Goal: Task Accomplishment & Management: Use online tool/utility

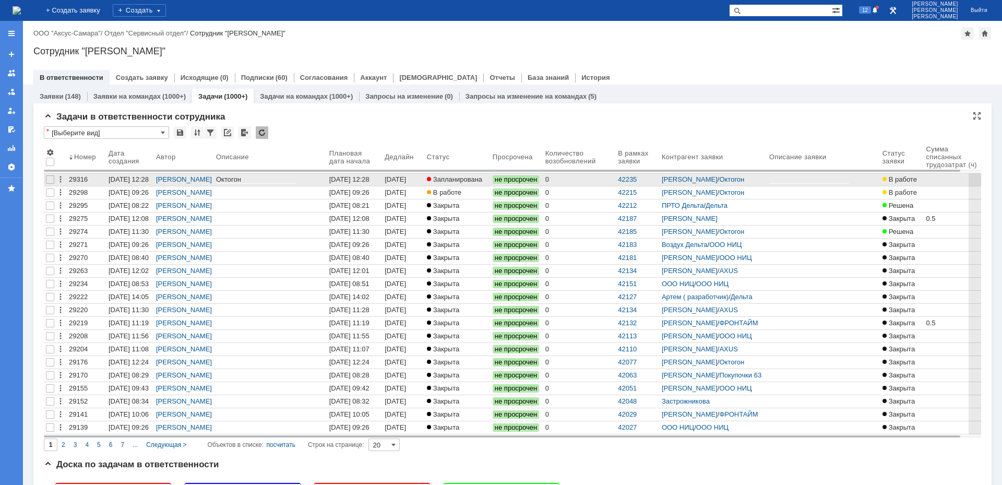
click at [452, 178] on span "Запланирована" at bounding box center [454, 179] width 55 height 8
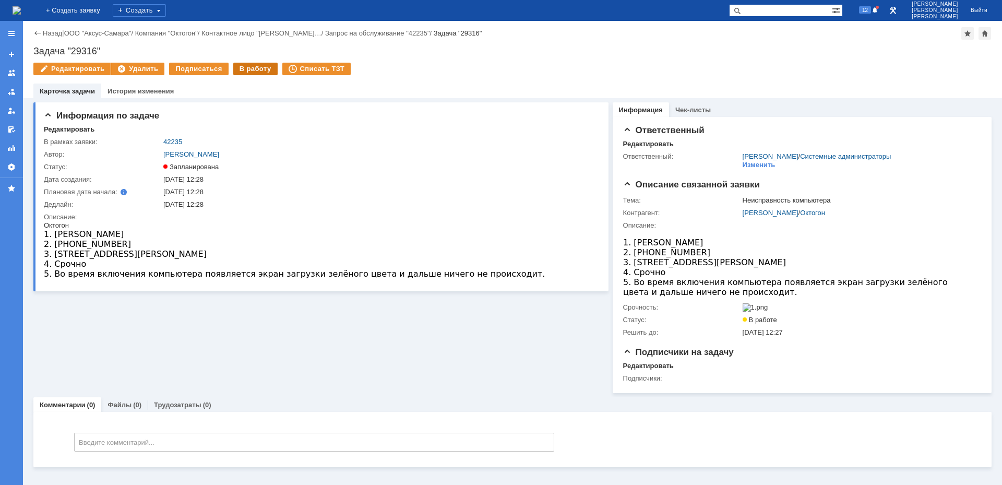
click at [254, 65] on div "В работу" at bounding box center [255, 69] width 44 height 13
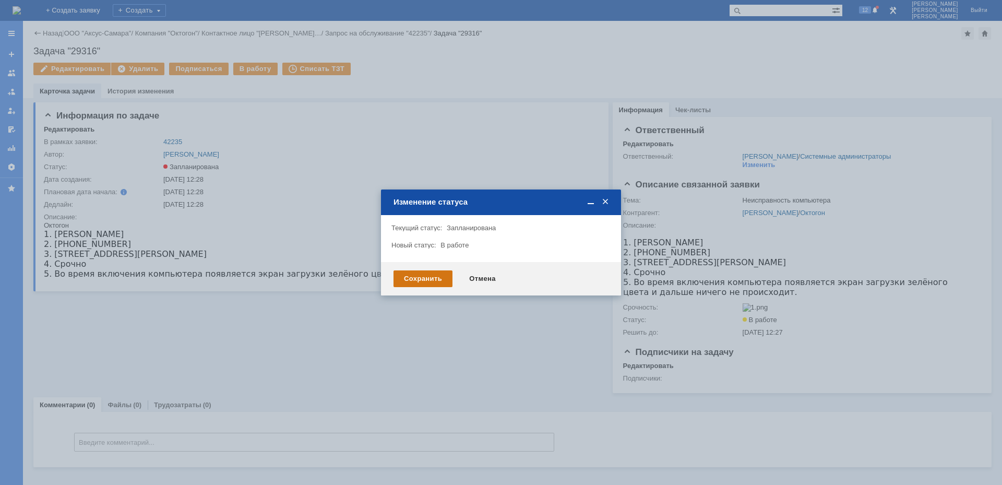
click at [425, 275] on div "Сохранить" at bounding box center [422, 278] width 59 height 17
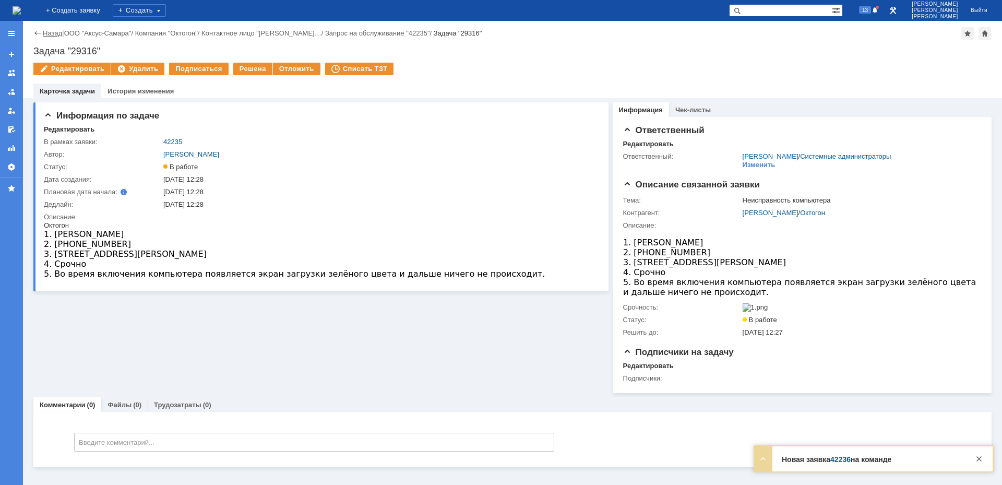
click at [62, 35] on link "Назад" at bounding box center [52, 33] width 19 height 8
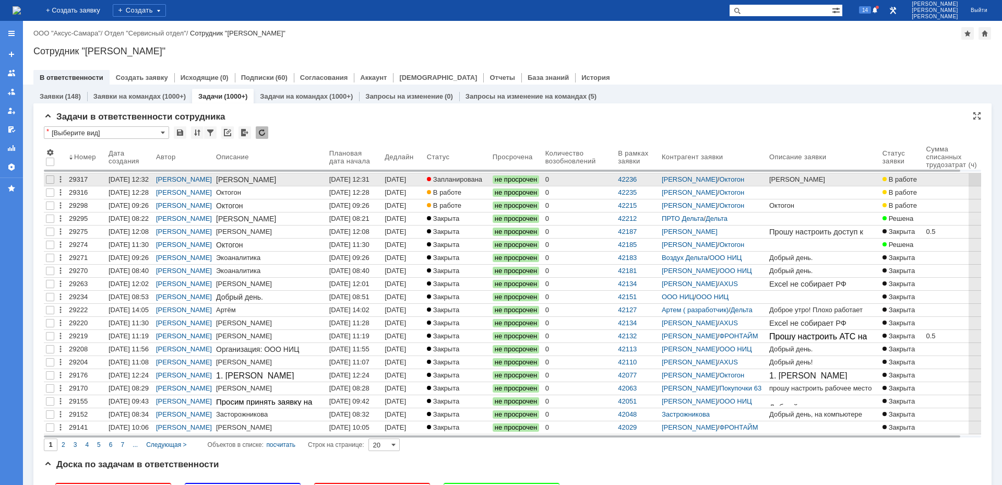
click at [399, 178] on div "[DATE] 12:32" at bounding box center [395, 183] width 23 height 16
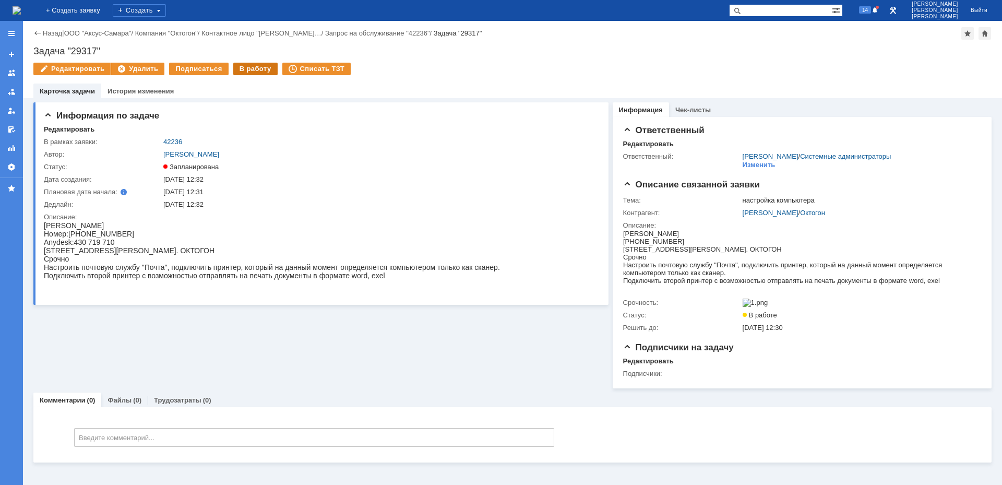
click at [253, 69] on div "В работу" at bounding box center [255, 69] width 44 height 13
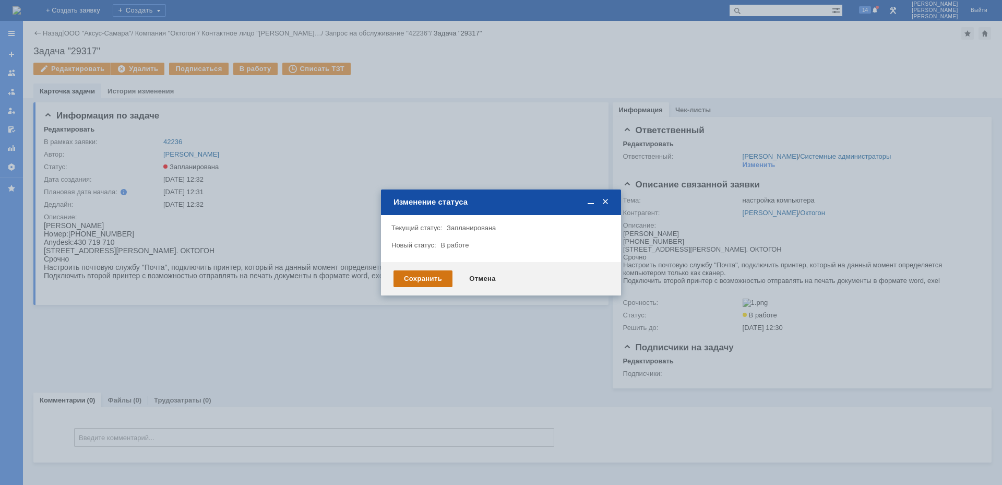
click at [437, 270] on div "Сохранить" at bounding box center [422, 278] width 59 height 17
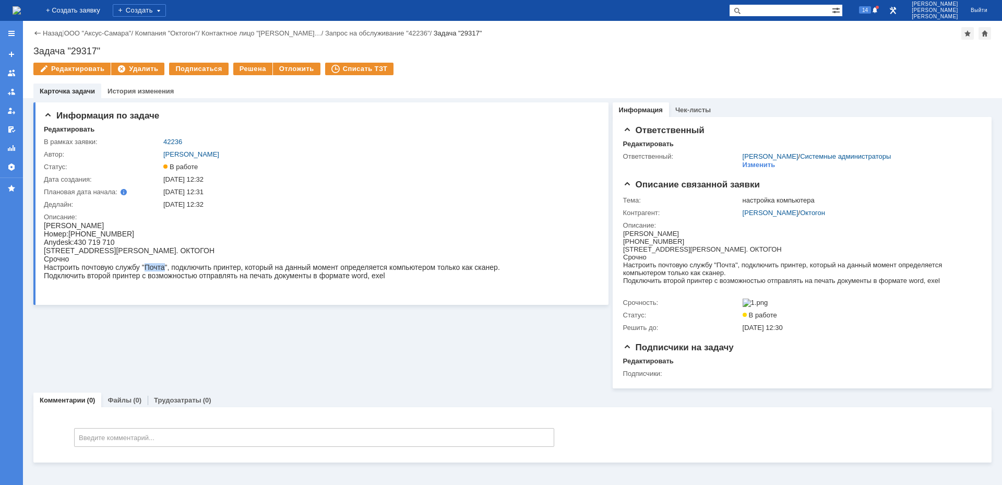
drag, startPoint x: 149, startPoint y: 272, endPoint x: 166, endPoint y: 272, distance: 17.2
click at [166, 271] on div "Настроить почтовую службу "Почта", подключить принтер, который на данный момент…" at bounding box center [272, 267] width 456 height 8
click at [181, 275] on div "Подключить второй принтер с возможностью отправлять на печать документы в форма…" at bounding box center [272, 275] width 456 height 8
click at [871, 12] on span "14" at bounding box center [865, 9] width 12 height 7
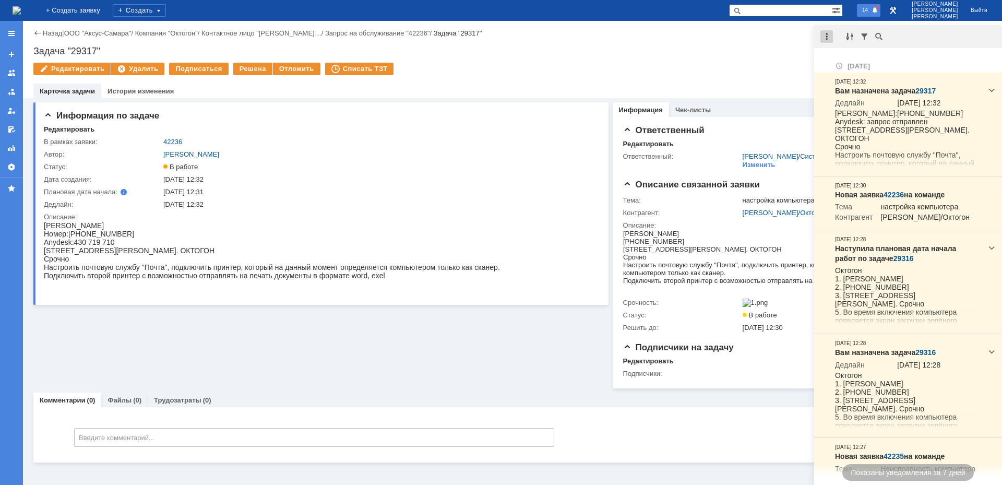
click at [829, 39] on div at bounding box center [826, 36] width 13 height 13
click at [849, 53] on div "Отметить уведомления прочитанными" at bounding box center [898, 62] width 152 height 21
click at [850, 57] on div "Отметить уведомления прочитанными" at bounding box center [898, 62] width 152 height 15
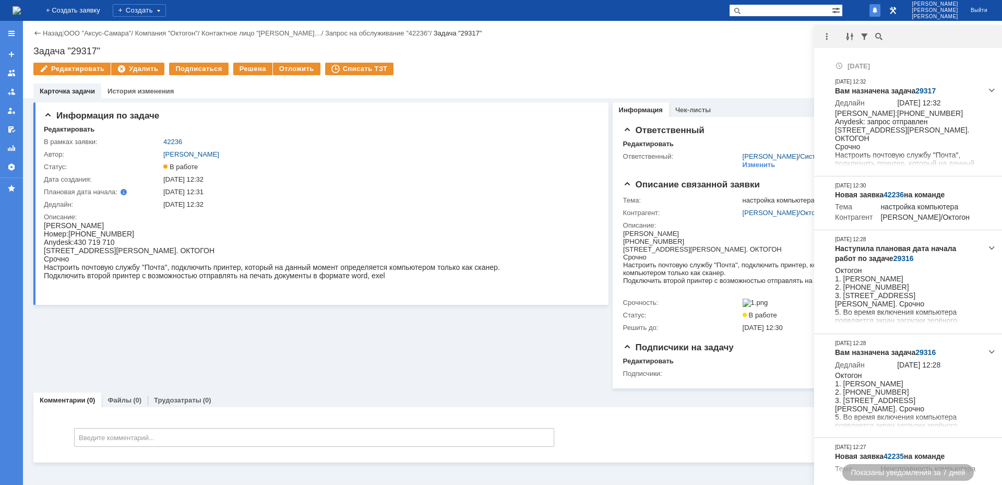
click at [741, 43] on div "Назад | ООО "Аксус-Самара" / Компания "Октогон" / Контактное лицо "[PERSON_NAME…" at bounding box center [512, 59] width 979 height 77
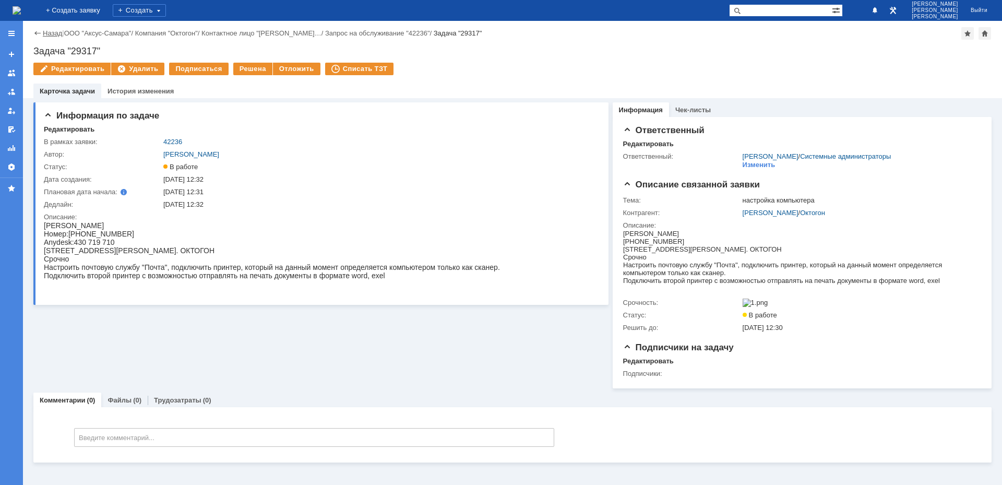
click at [56, 34] on link "Назад" at bounding box center [52, 33] width 19 height 8
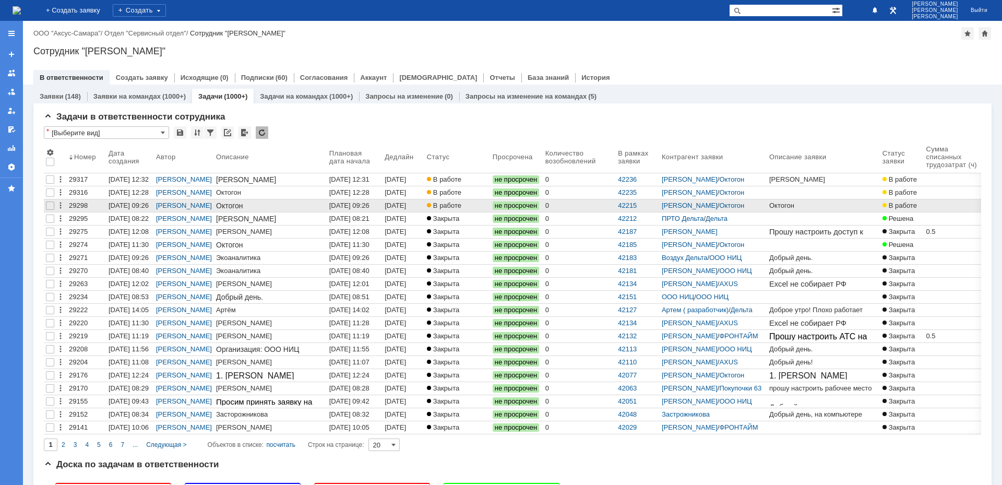
click at [368, 206] on div "[DATE] 09:26" at bounding box center [349, 205] width 40 height 8
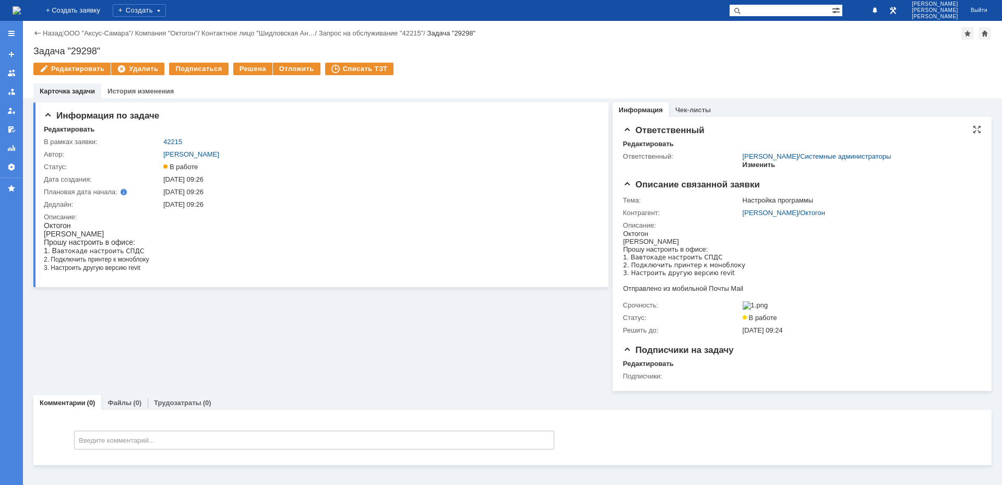
click at [763, 164] on div "Изменить" at bounding box center [758, 165] width 33 height 8
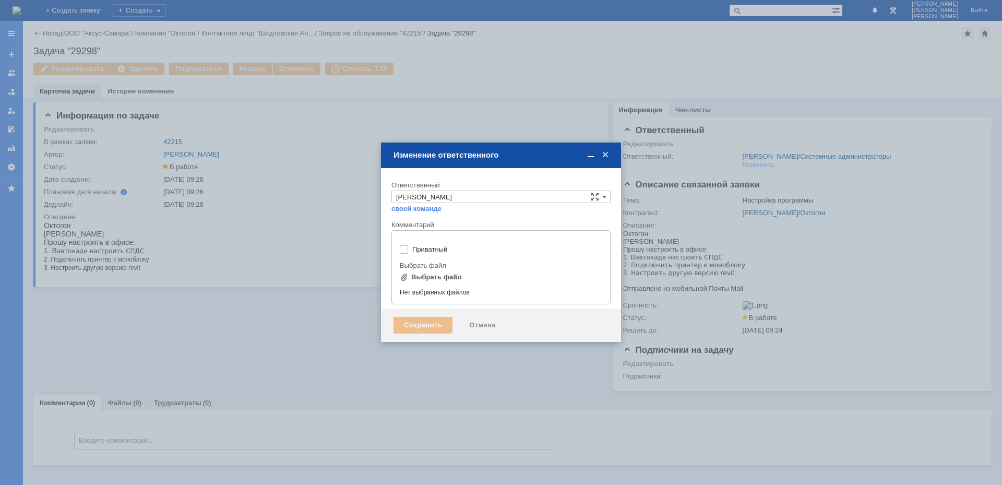
type input "[не указано]"
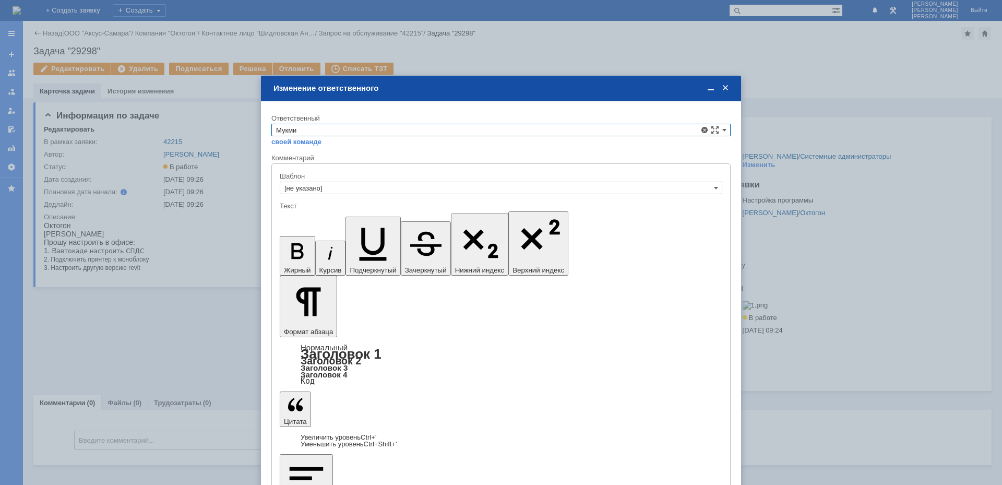
click at [324, 212] on span "[PERSON_NAME]" at bounding box center [501, 215] width 450 height 8
type input "[PERSON_NAME]"
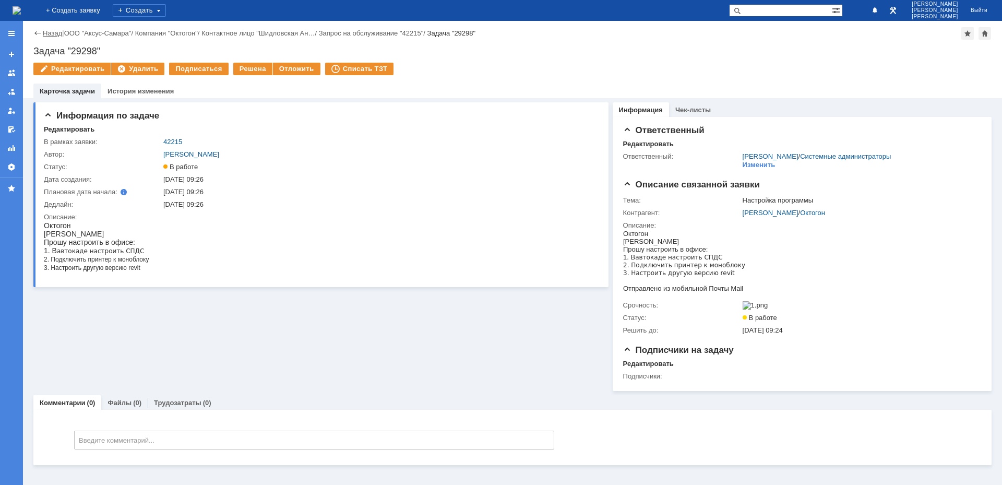
click at [51, 35] on link "Назад" at bounding box center [52, 33] width 19 height 8
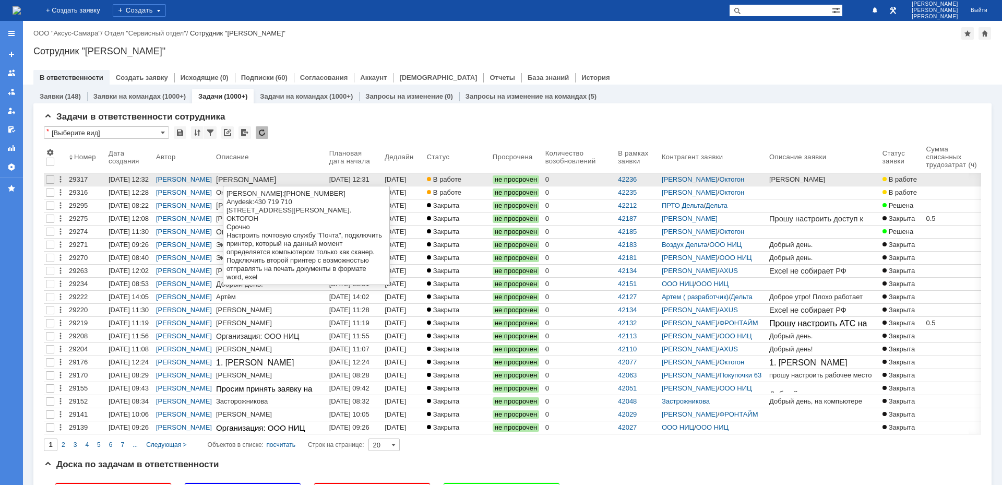
click at [341, 181] on div "[DATE] 12:31" at bounding box center [349, 179] width 40 height 8
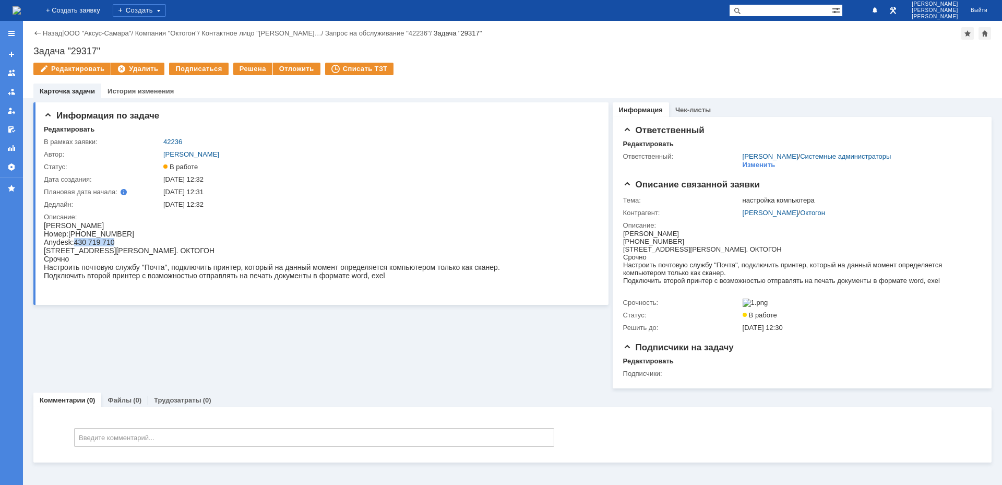
drag, startPoint x: 75, startPoint y: 244, endPoint x: 122, endPoint y: 243, distance: 47.5
click at [122, 243] on div "Anydesk: 430 719 710" at bounding box center [272, 242] width 456 height 8
drag, startPoint x: 112, startPoint y: 243, endPoint x: 130, endPoint y: 248, distance: 18.6
click at [129, 246] on div "Anydesk: 430 719 710" at bounding box center [272, 242] width 456 height 8
click at [84, 244] on span "430 719 710" at bounding box center [94, 242] width 41 height 8
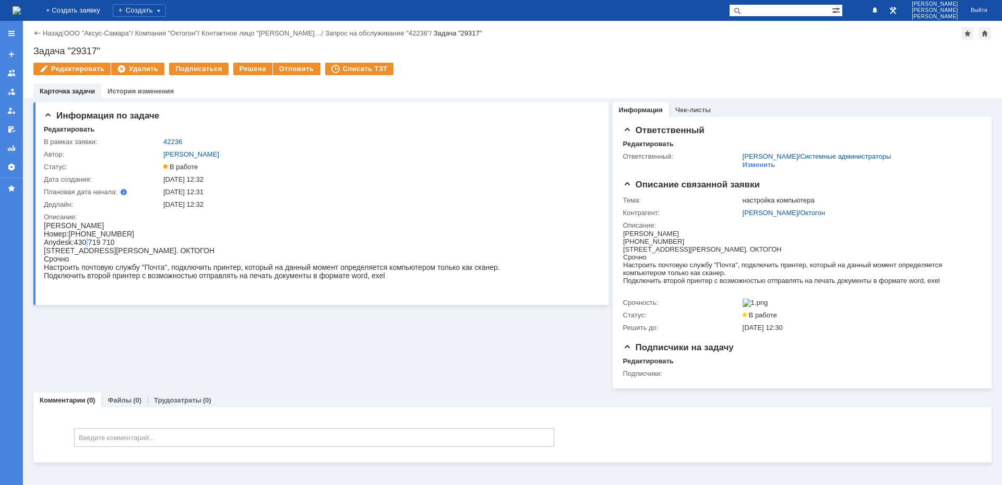
click at [84, 244] on span "430 719 710" at bounding box center [94, 242] width 41 height 8
drag, startPoint x: 74, startPoint y: 244, endPoint x: 122, endPoint y: 242, distance: 47.5
click at [122, 242] on div "Anydesk: 430 719 710" at bounding box center [272, 242] width 456 height 8
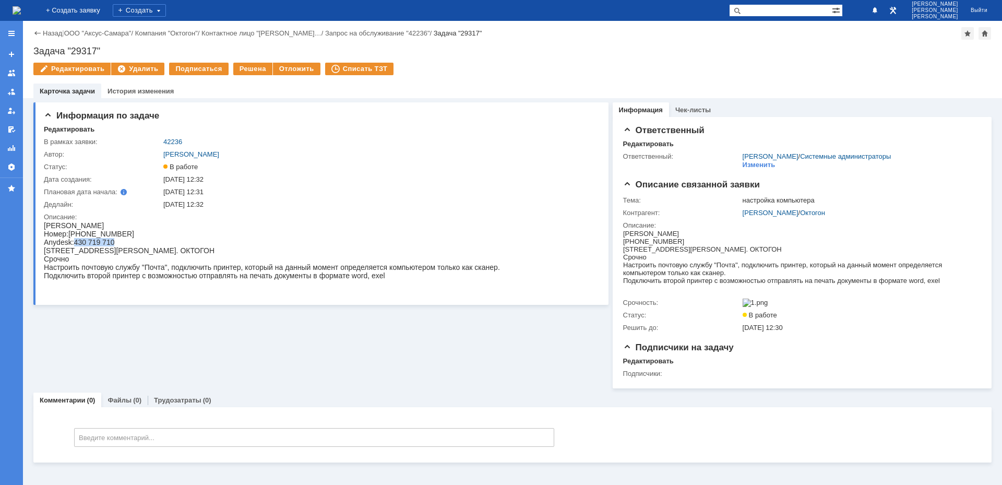
copy span "430 719 710"
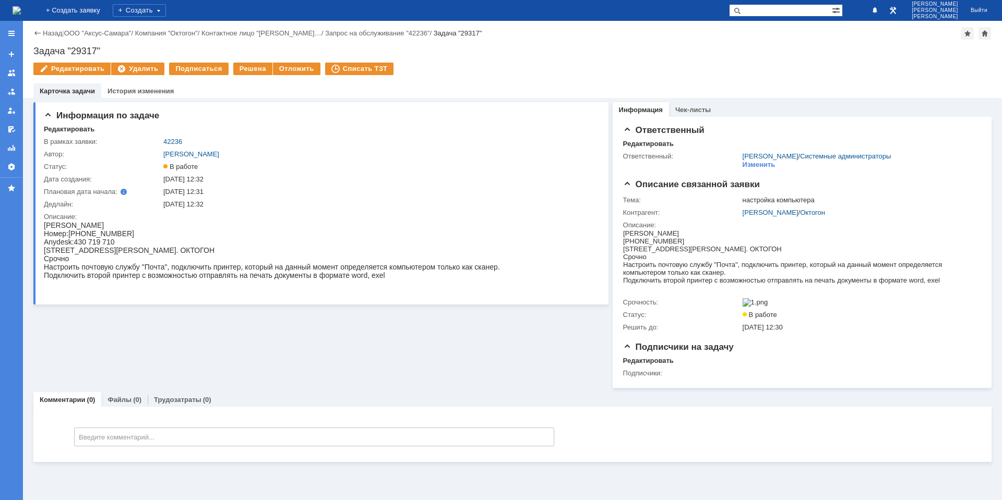
click at [164, 278] on div "Подключить второй принтер с возможностью отправлять на печать документы в форма…" at bounding box center [272, 275] width 456 height 8
click at [284, 354] on div "Информация по задаче Редактировать В рамках заявки: 42236 Автор: [PERSON_NAME]:…" at bounding box center [320, 243] width 575 height 290
drag, startPoint x: 79, startPoint y: 233, endPoint x: 124, endPoint y: 233, distance: 44.3
click at [124, 233] on div "Номер:[PHONE_NUMBER]" at bounding box center [272, 234] width 456 height 8
copy div "927 795 02 05"
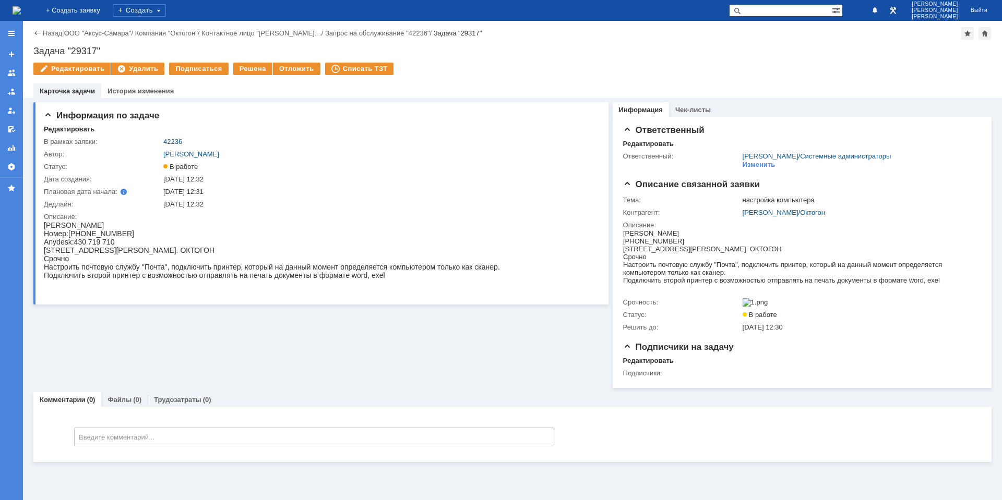
click at [515, 387] on div "Информация по задаче Редактировать В рамках заявки: 42236 Автор: [PERSON_NAME]:…" at bounding box center [320, 243] width 575 height 290
